Goal: Information Seeking & Learning: Find specific fact

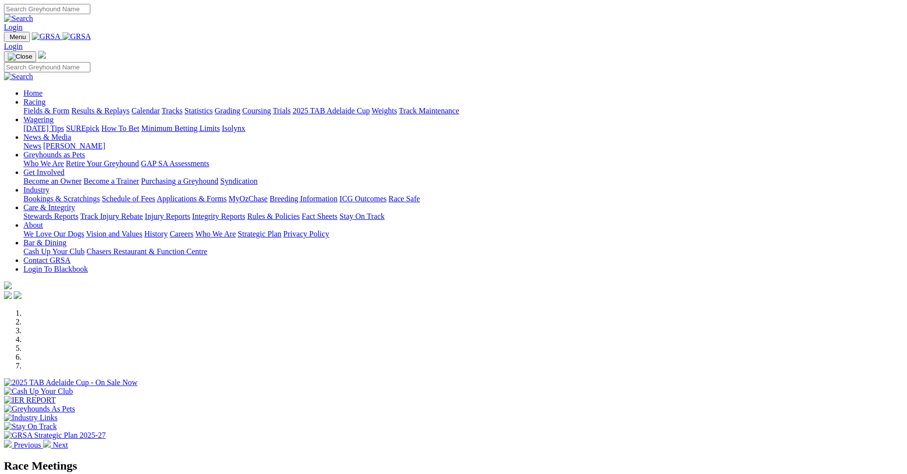
click at [75, 203] on link "Care & Integrity" at bounding box center [49, 207] width 52 height 8
click at [78, 212] on link "Stewards Reports" at bounding box center [50, 216] width 55 height 8
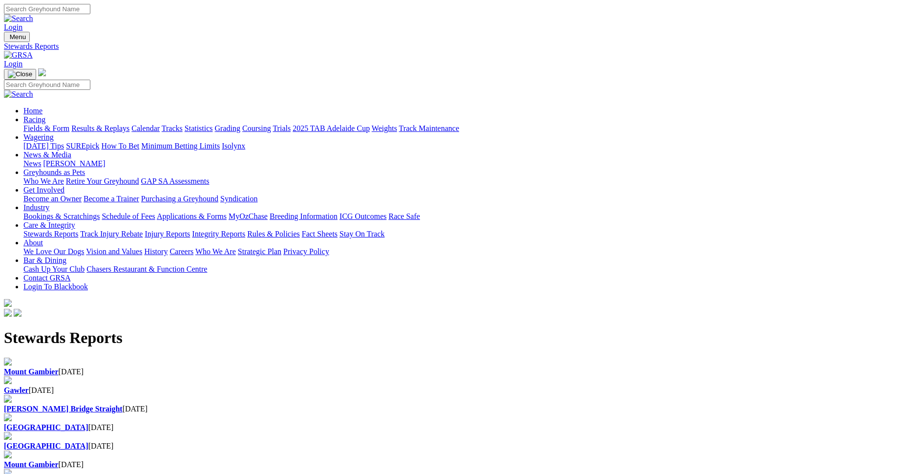
click at [59, 367] on b "Mount Gambier" at bounding box center [31, 371] width 55 height 8
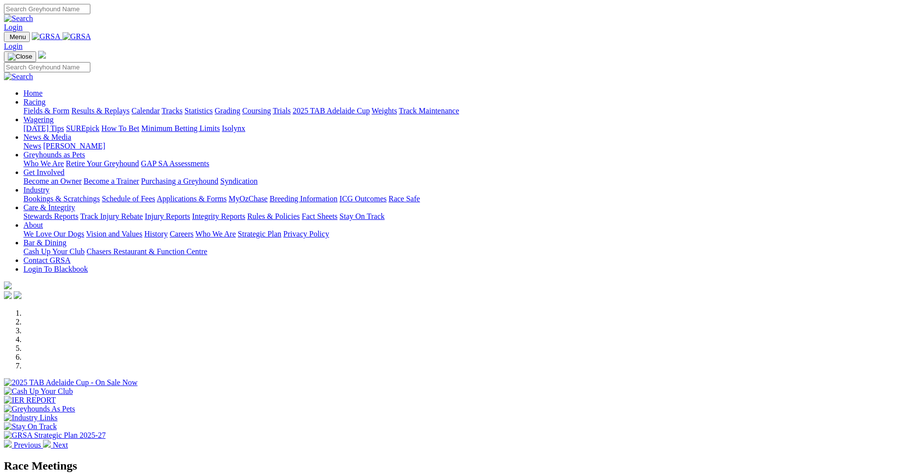
click at [45, 98] on link "Racing" at bounding box center [34, 102] width 22 height 8
click at [129, 106] on link "Results & Replays" at bounding box center [100, 110] width 58 height 8
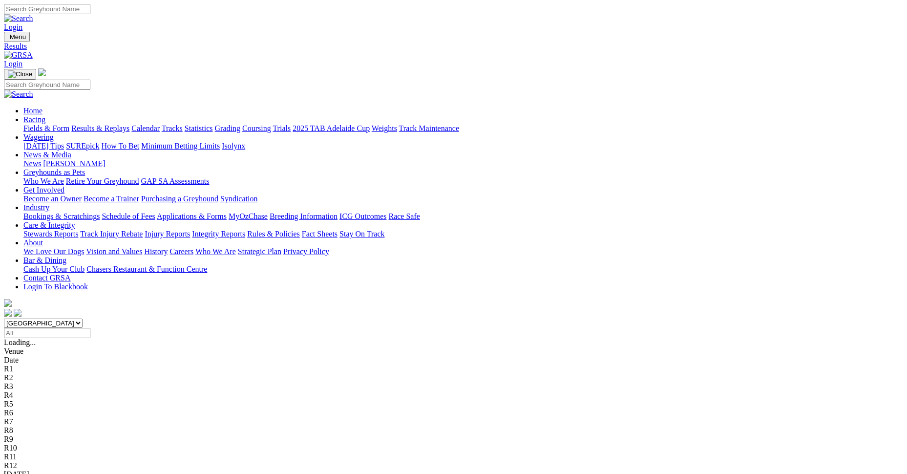
click at [54, 473] on link "Mount Gambier" at bounding box center [29, 483] width 50 height 8
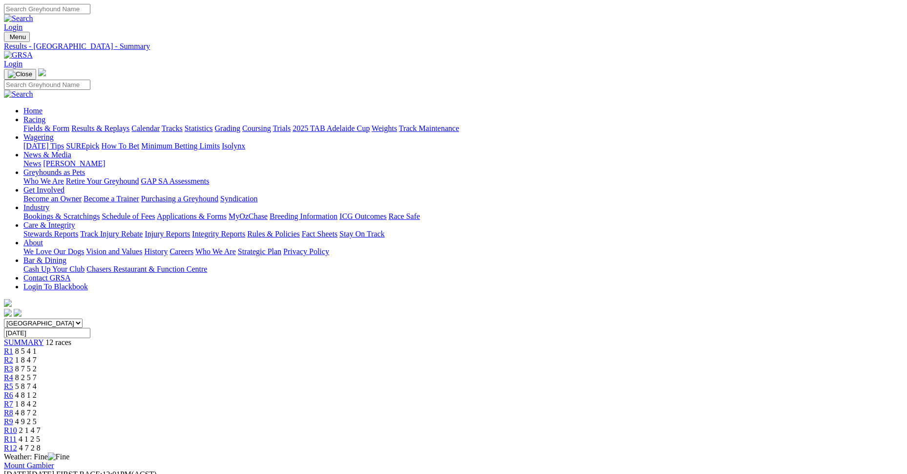
click at [129, 124] on link "Results & Replays" at bounding box center [100, 128] width 58 height 8
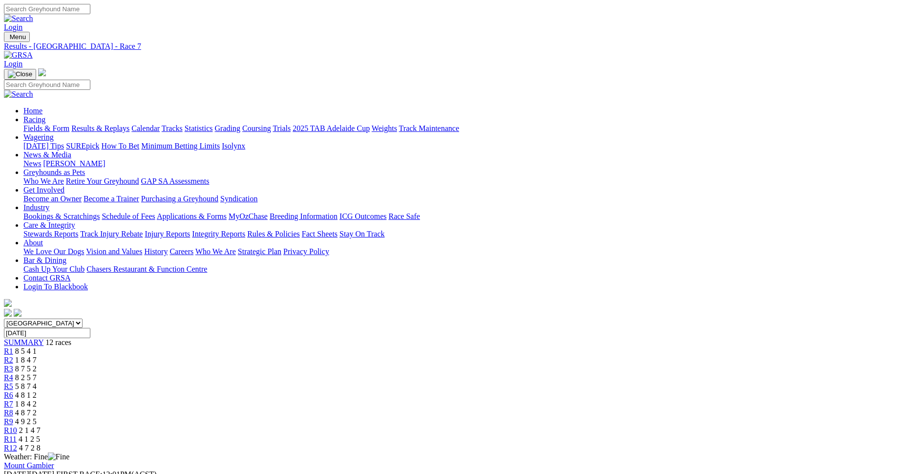
click at [471, 391] on div "R6 4 8 1 2" at bounding box center [453, 395] width 899 height 9
click at [416, 382] on div "R5 5 8 7 4" at bounding box center [453, 386] width 899 height 9
click at [13, 382] on span "R5" at bounding box center [8, 386] width 9 height 8
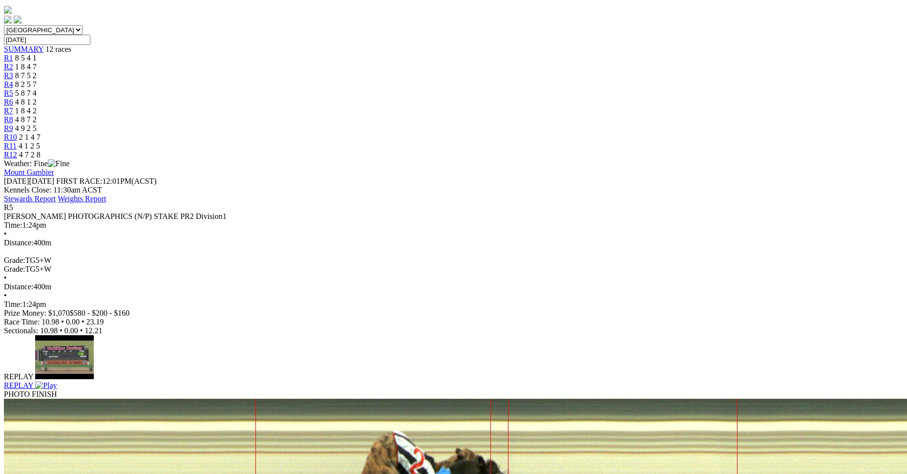
scroll to position [0, 0]
